Goal: Information Seeking & Learning: Learn about a topic

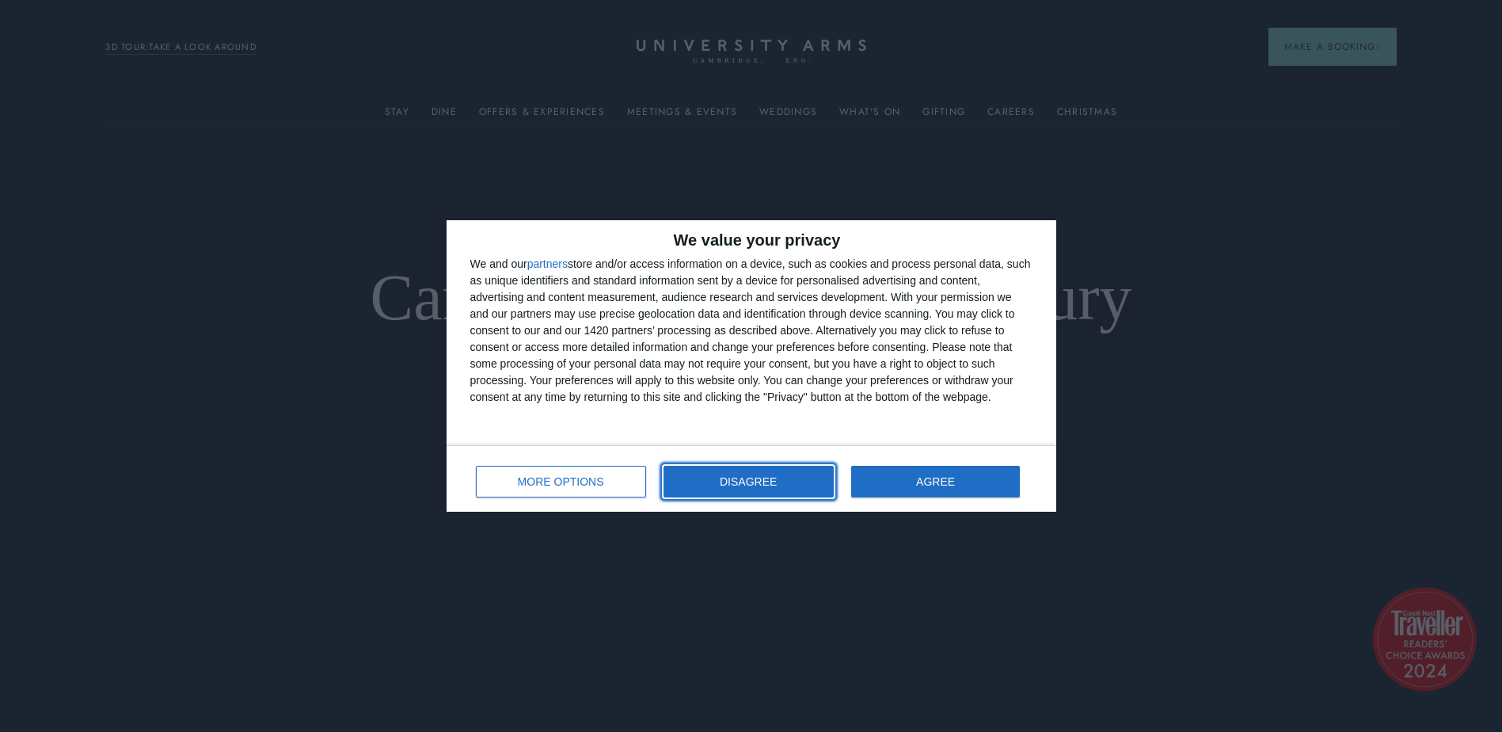
click at [744, 481] on span "DISAGREE" at bounding box center [748, 481] width 57 height 11
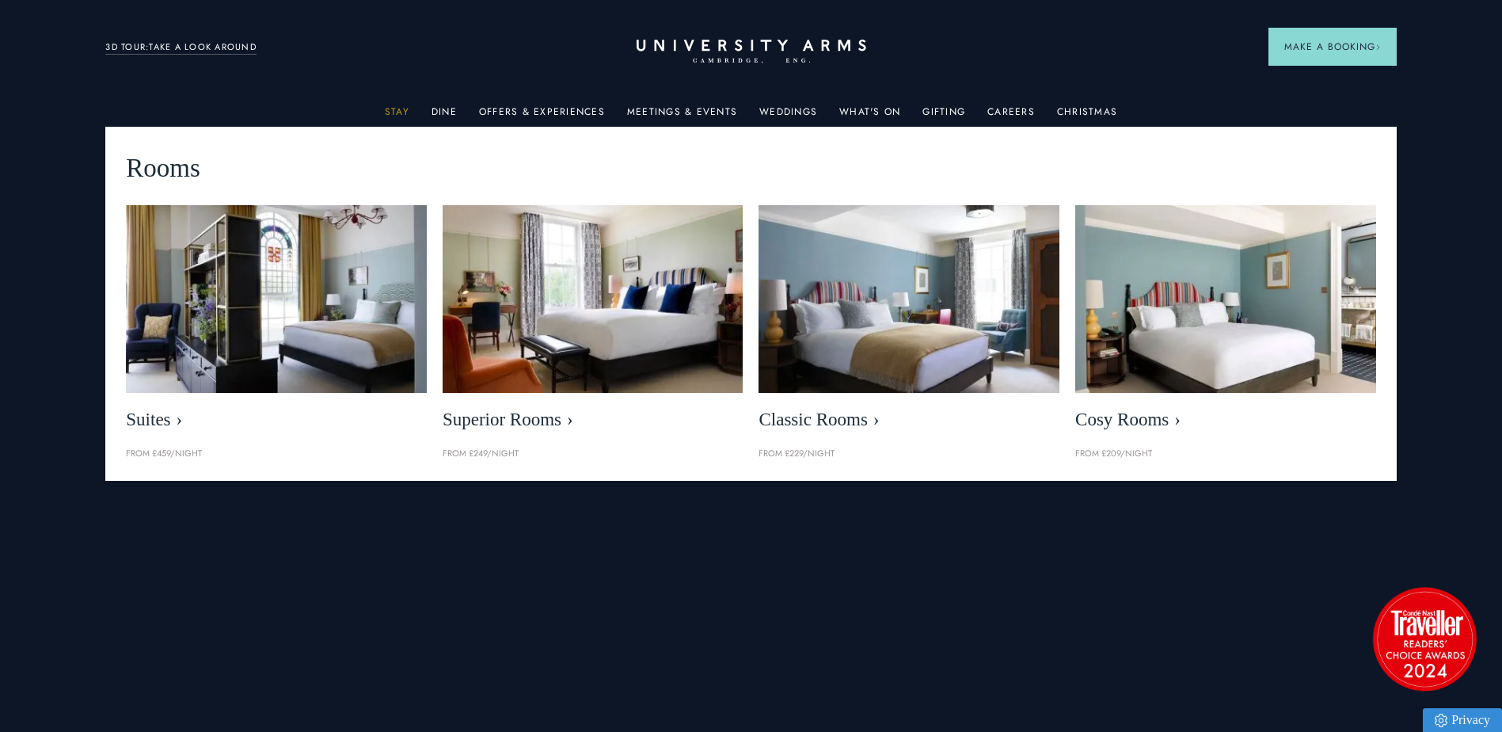
click at [405, 122] on link "Stay" at bounding box center [397, 116] width 25 height 21
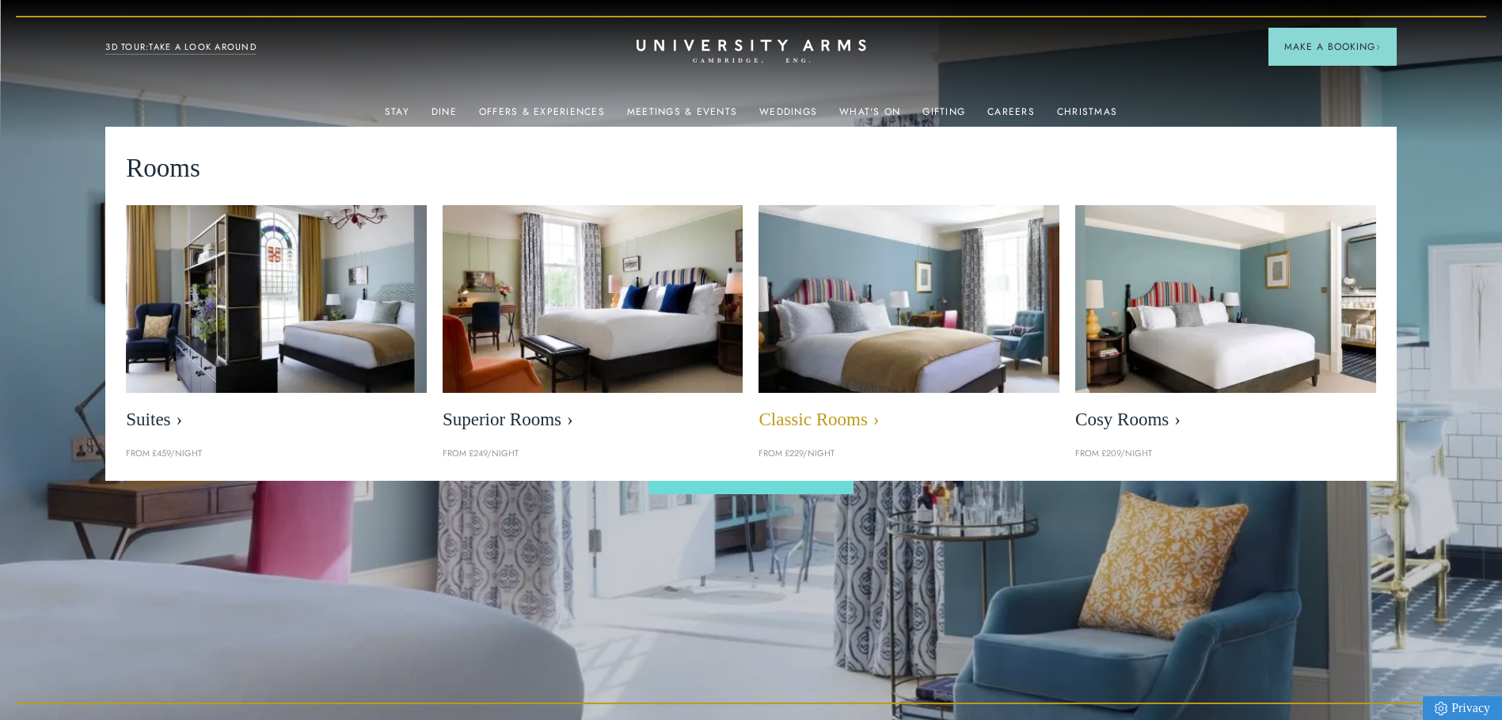
click at [917, 423] on span "Classic Rooms" at bounding box center [909, 420] width 301 height 22
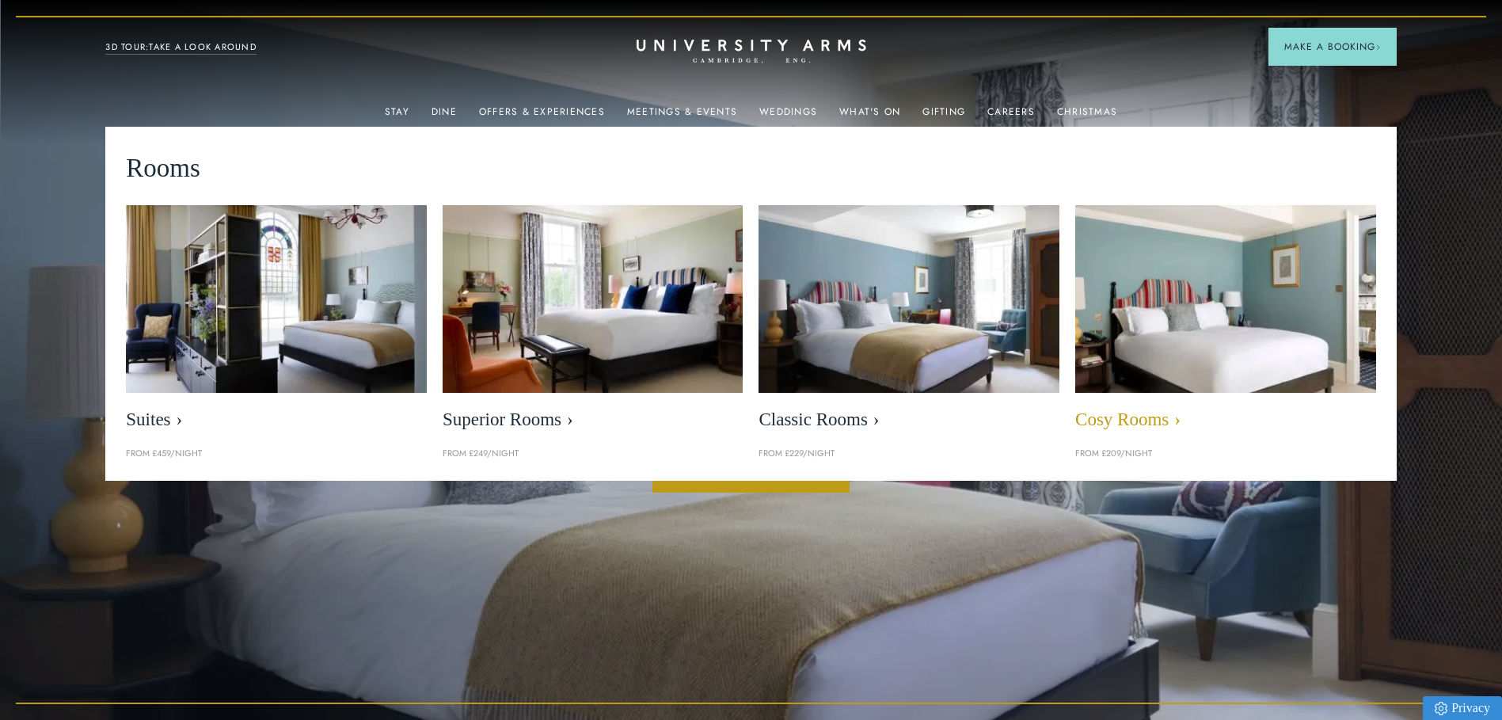
click at [1147, 419] on span "Cosy Rooms" at bounding box center [1225, 420] width 301 height 22
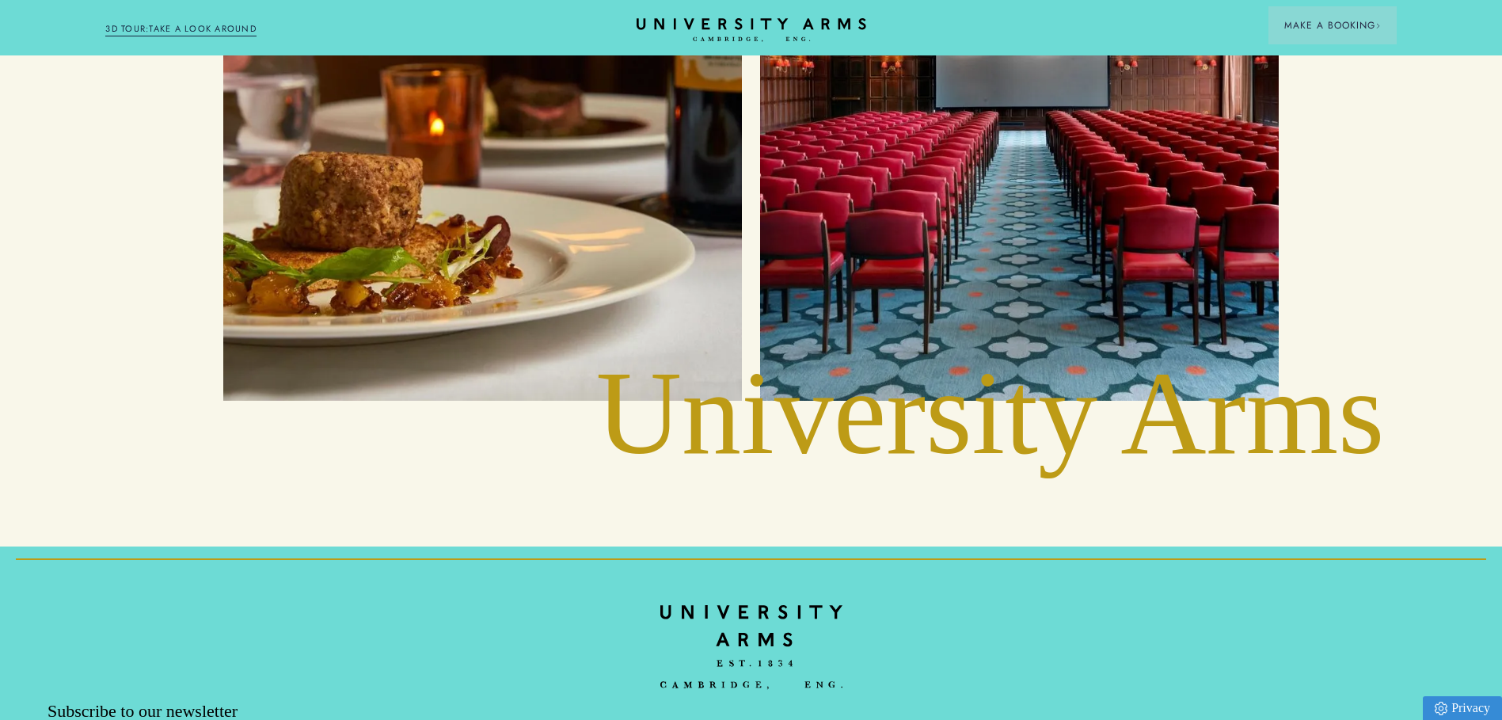
scroll to position [3502, 0]
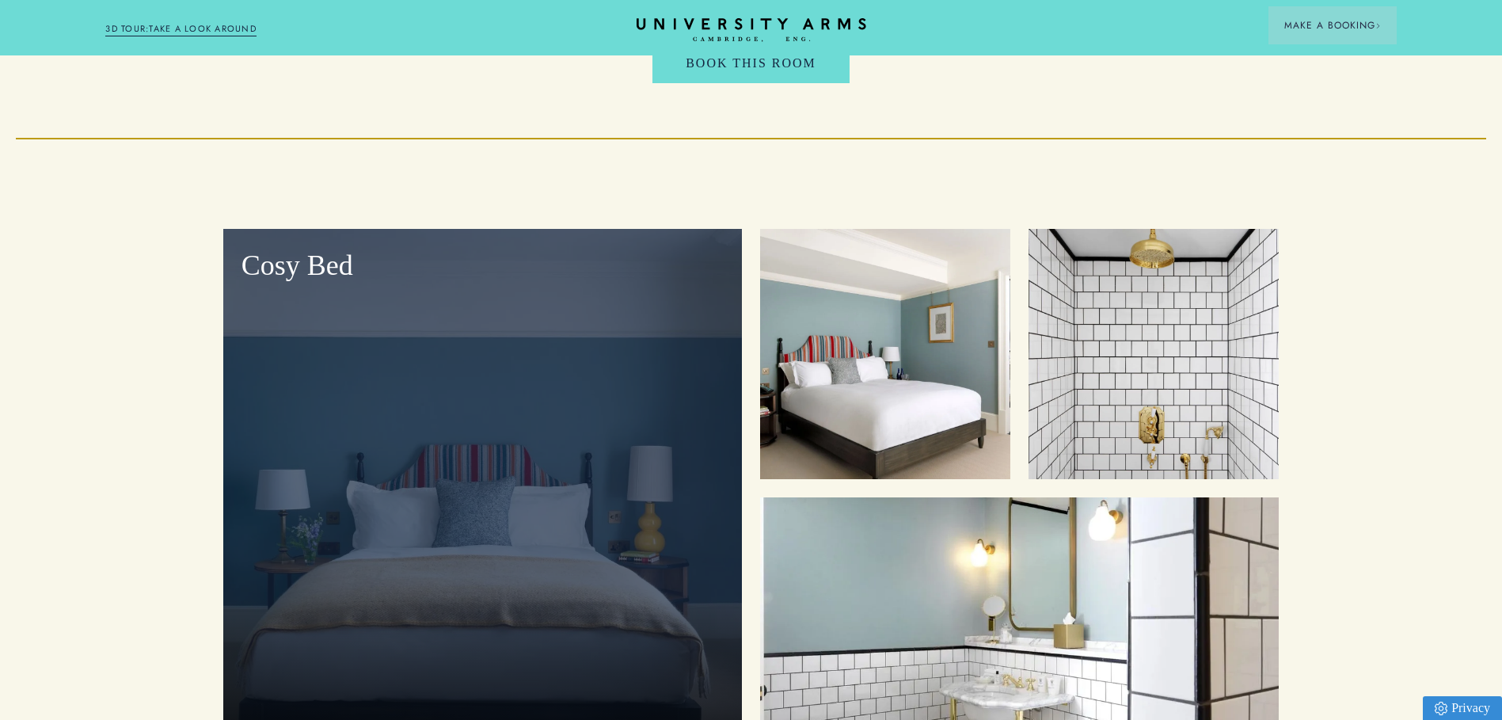
click at [609, 229] on div "Cosy Bed" at bounding box center [482, 493] width 519 height 528
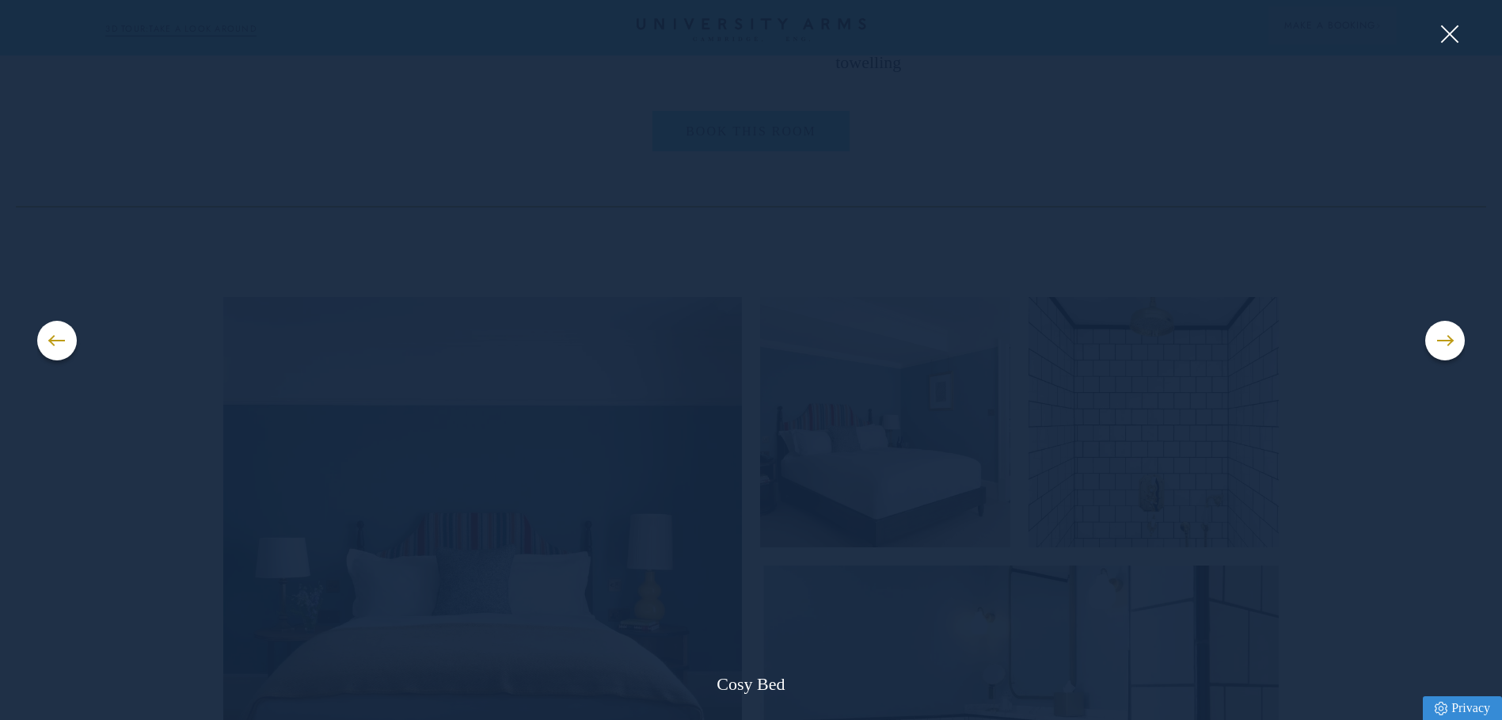
scroll to position [1601, 0]
